Goal: Transaction & Acquisition: Download file/media

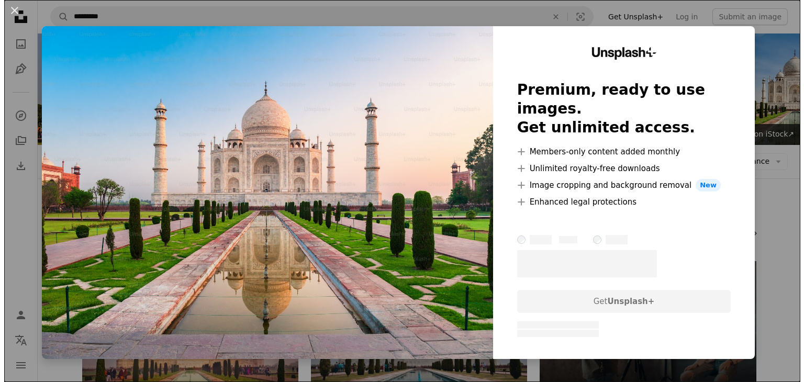
scroll to position [314, 0]
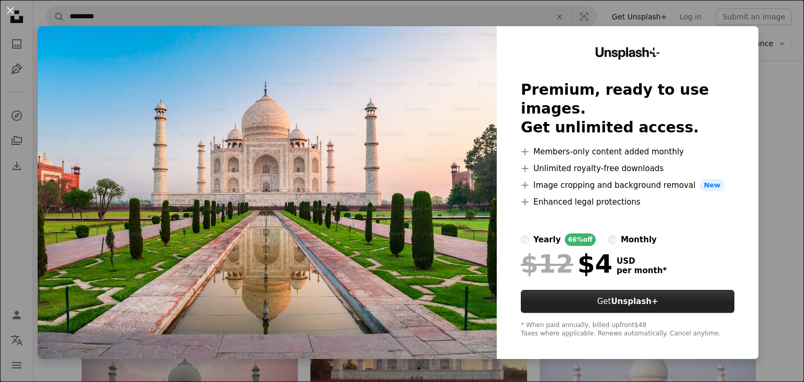
click at [634, 297] on strong "Unsplash+" at bounding box center [634, 301] width 47 height 9
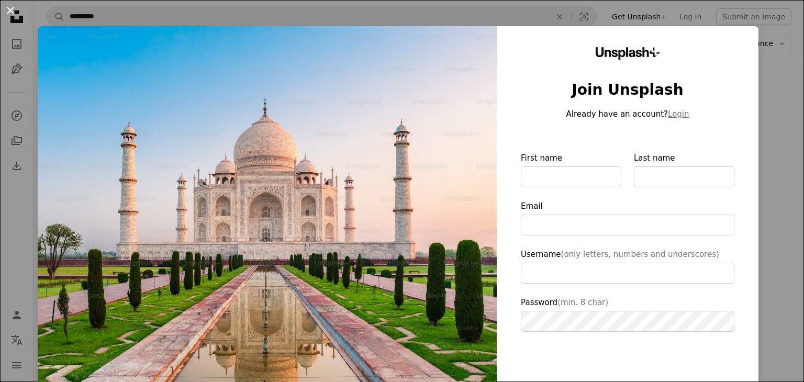
type input "**********"
click at [13, 9] on button "An X shape" at bounding box center [10, 10] width 13 height 13
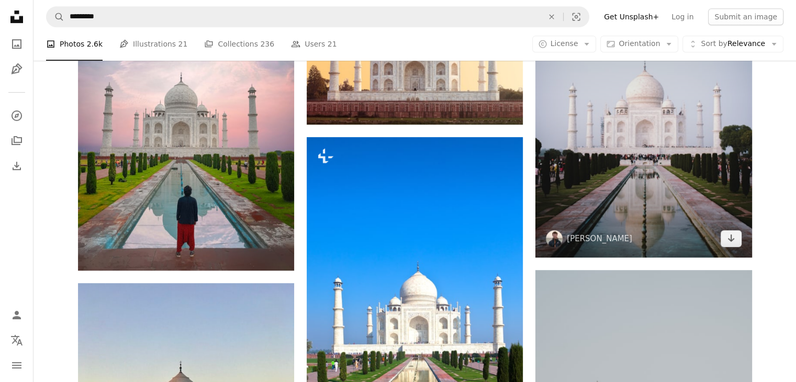
scroll to position [576, 0]
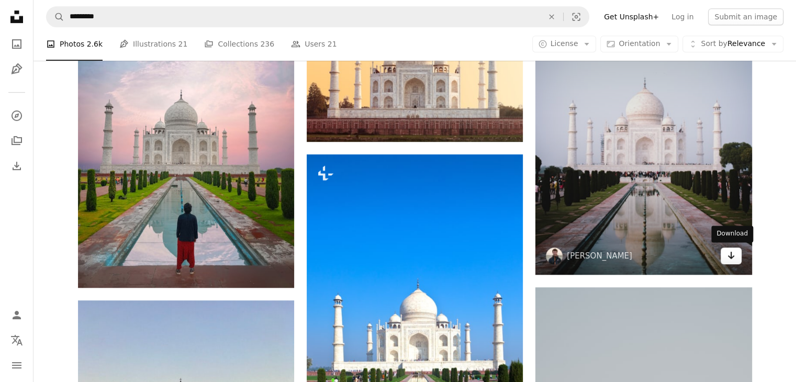
click at [727, 252] on icon "Arrow pointing down" at bounding box center [731, 255] width 8 height 13
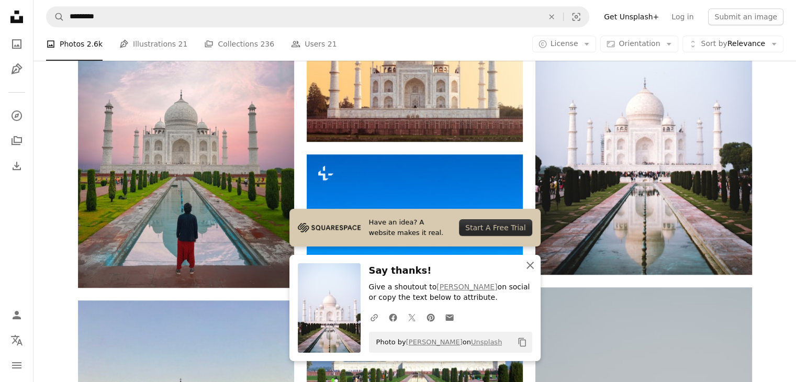
click at [529, 264] on icon "An X shape" at bounding box center [530, 265] width 13 height 13
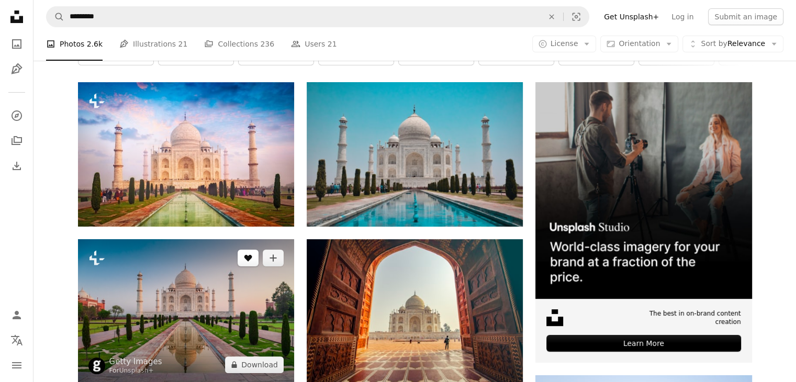
scroll to position [157, 0]
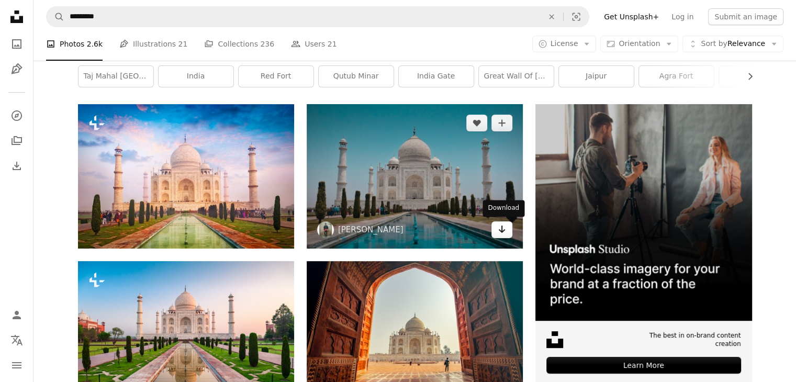
click at [502, 231] on icon "Download" at bounding box center [502, 229] width 7 height 7
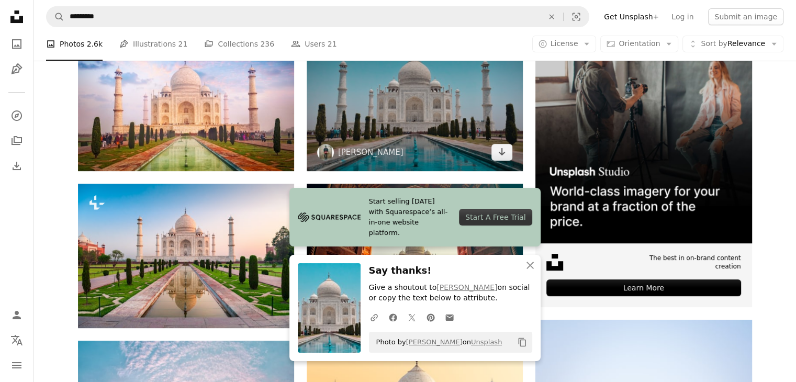
scroll to position [419, 0]
